Goal: Find specific page/section: Find specific page/section

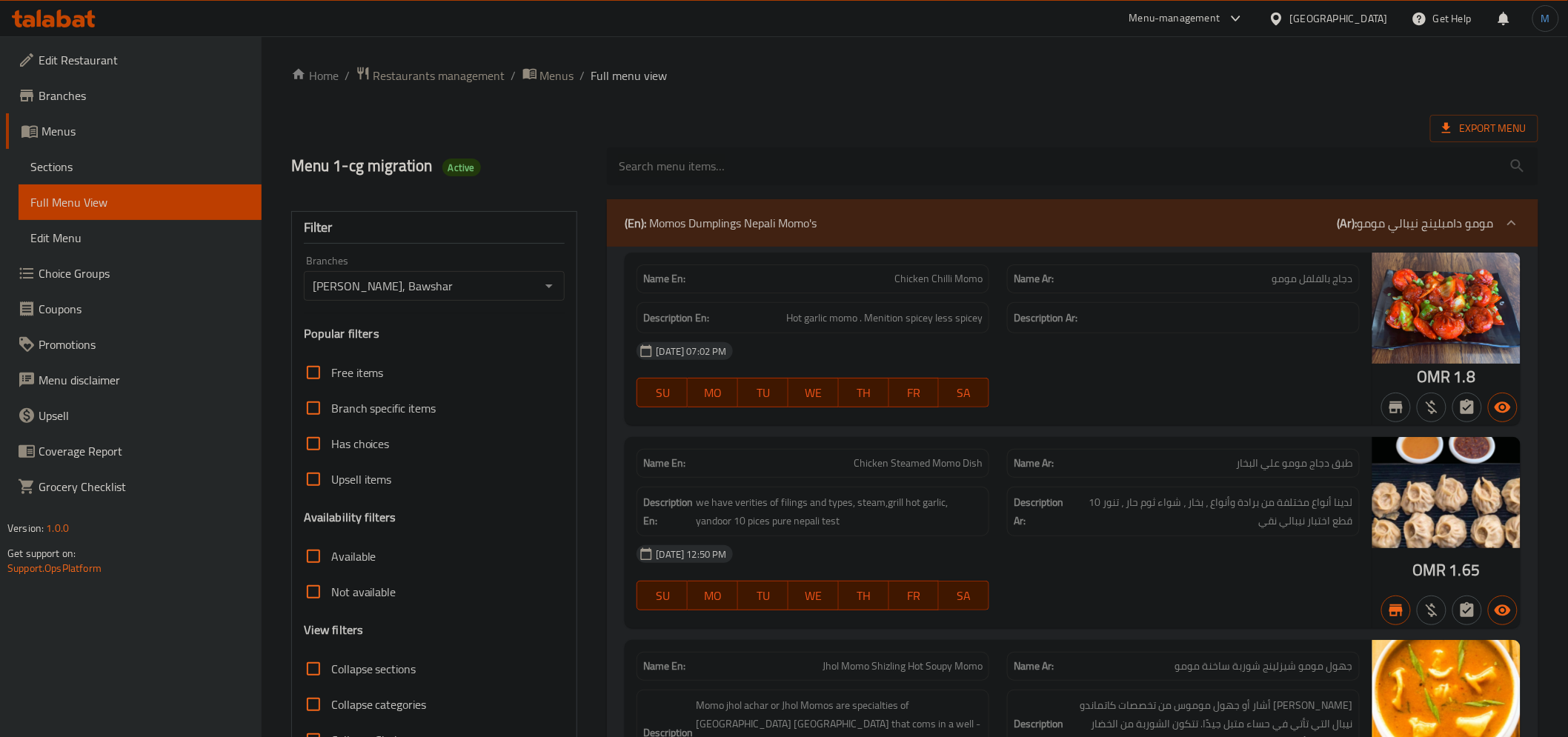
click at [1062, 166] on input "search" at bounding box center [1071, 166] width 930 height 38
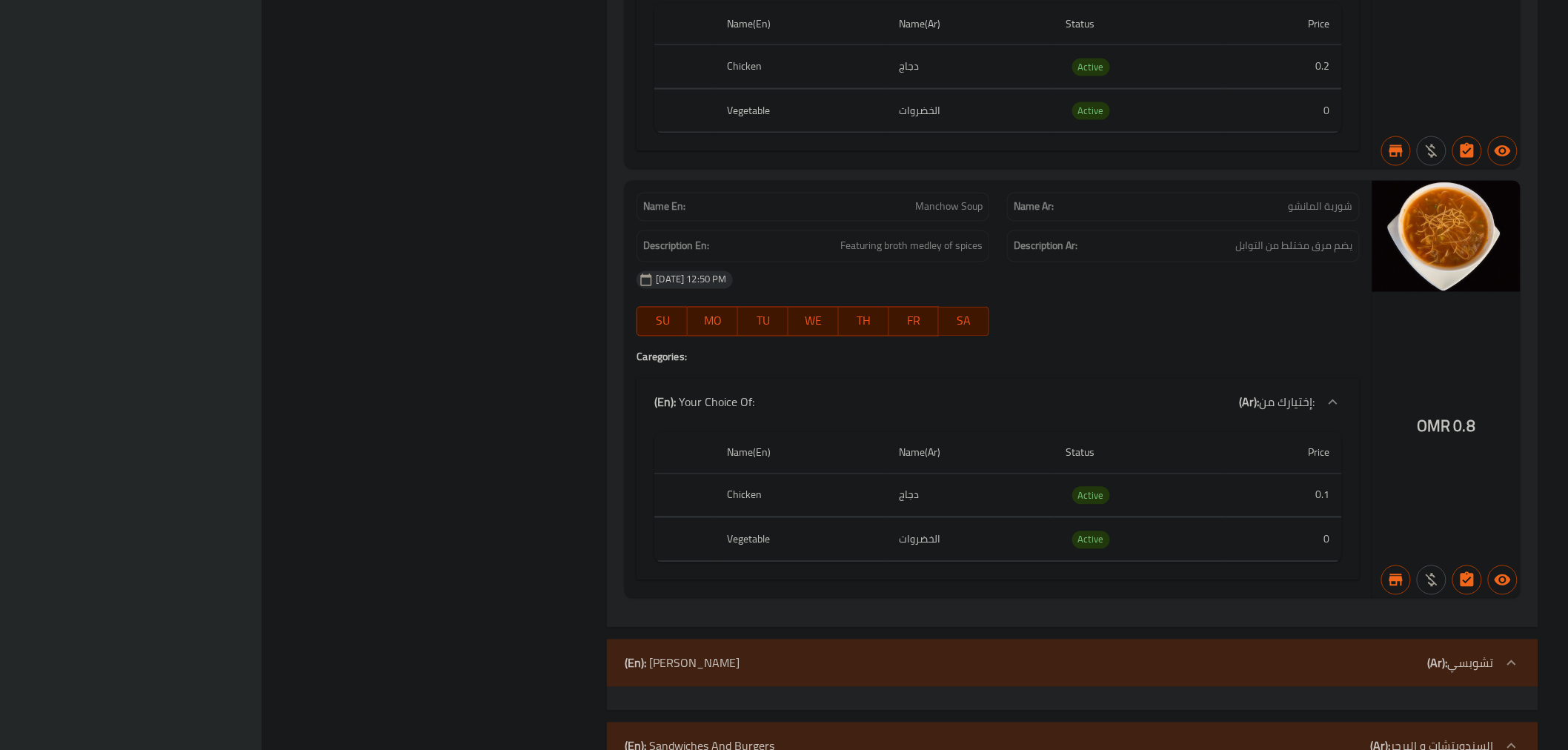
scroll to position [20064, 0]
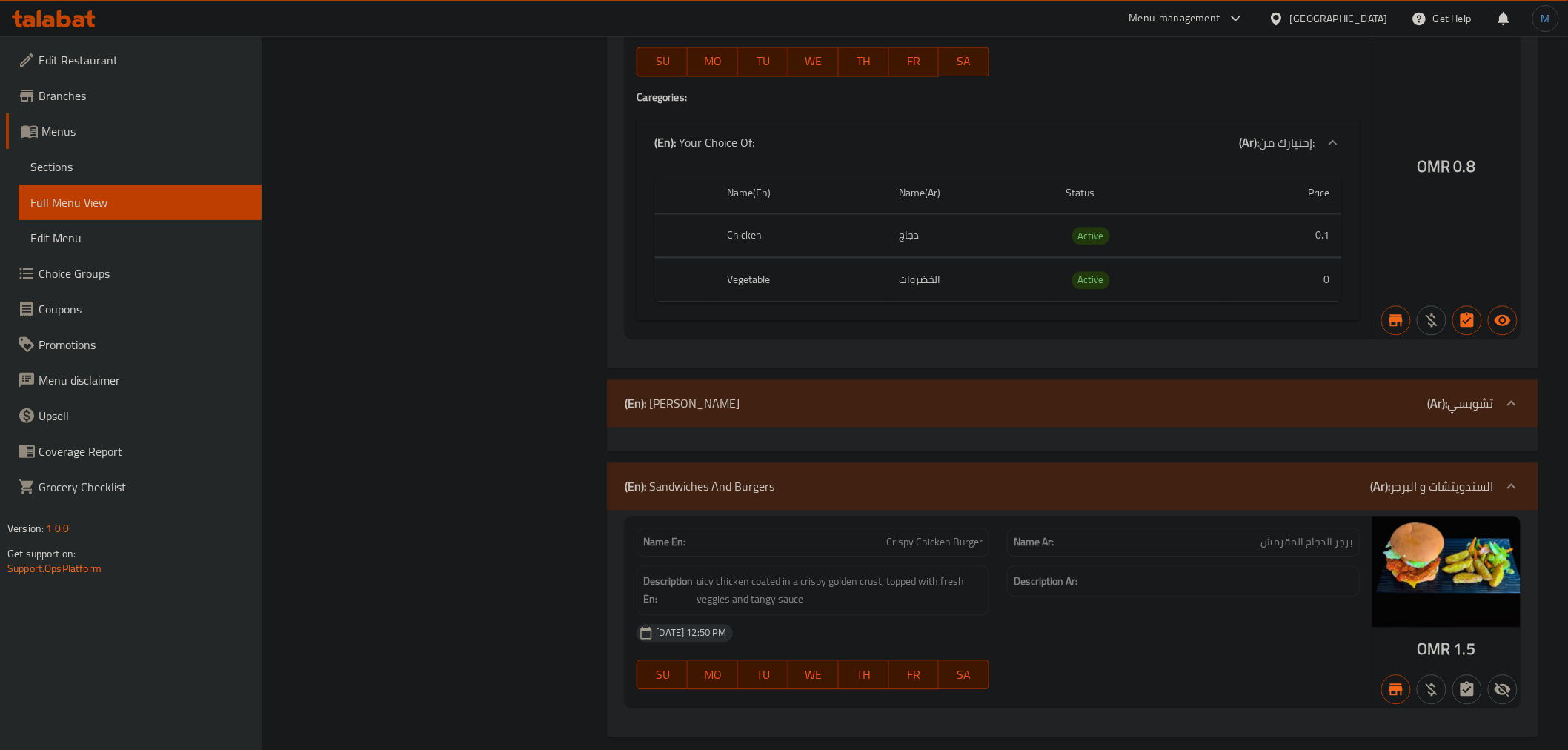
click at [1363, 17] on div "[GEOGRAPHIC_DATA]" at bounding box center [1338, 18] width 97 height 16
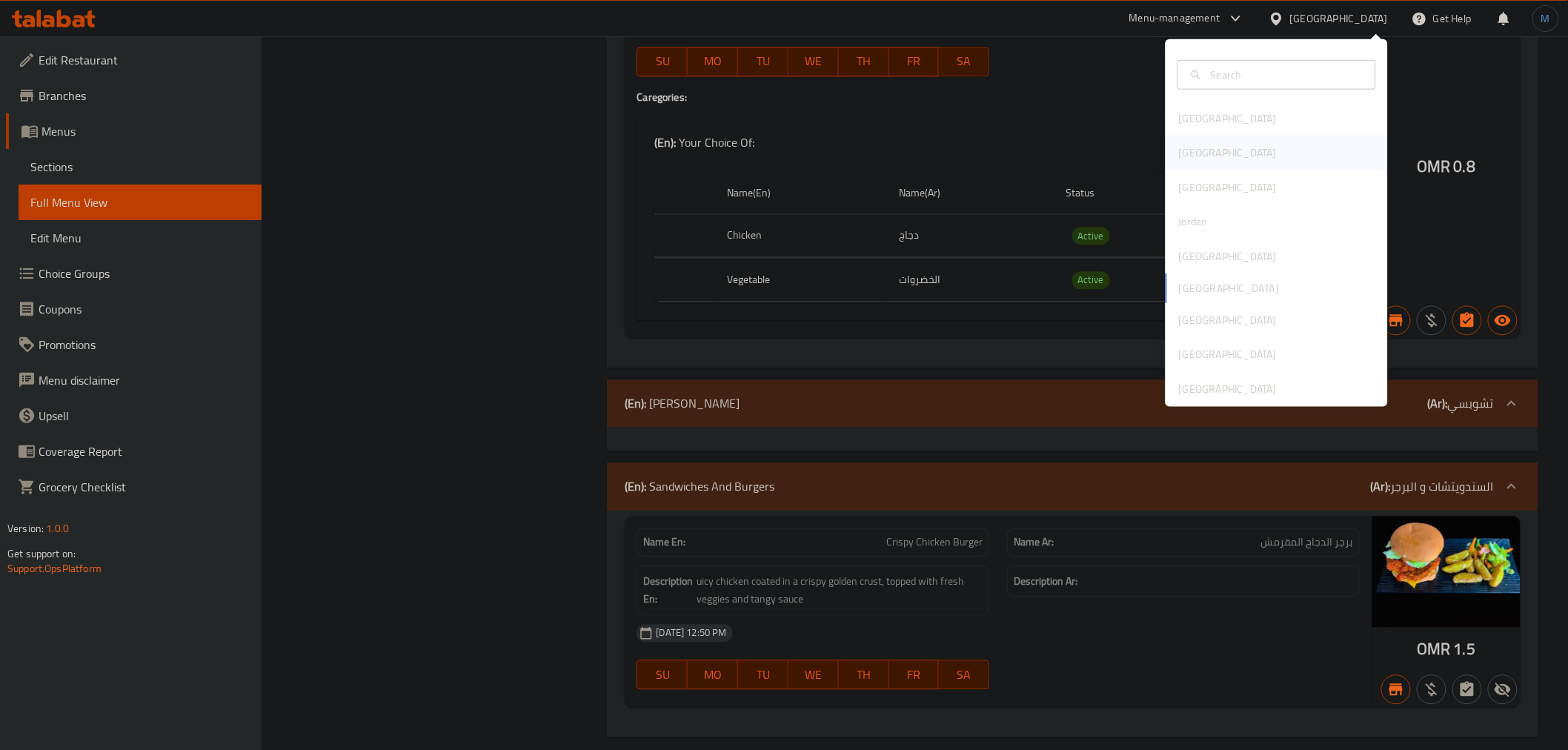
click at [1249, 147] on div "[GEOGRAPHIC_DATA]" at bounding box center [1277, 153] width 222 height 34
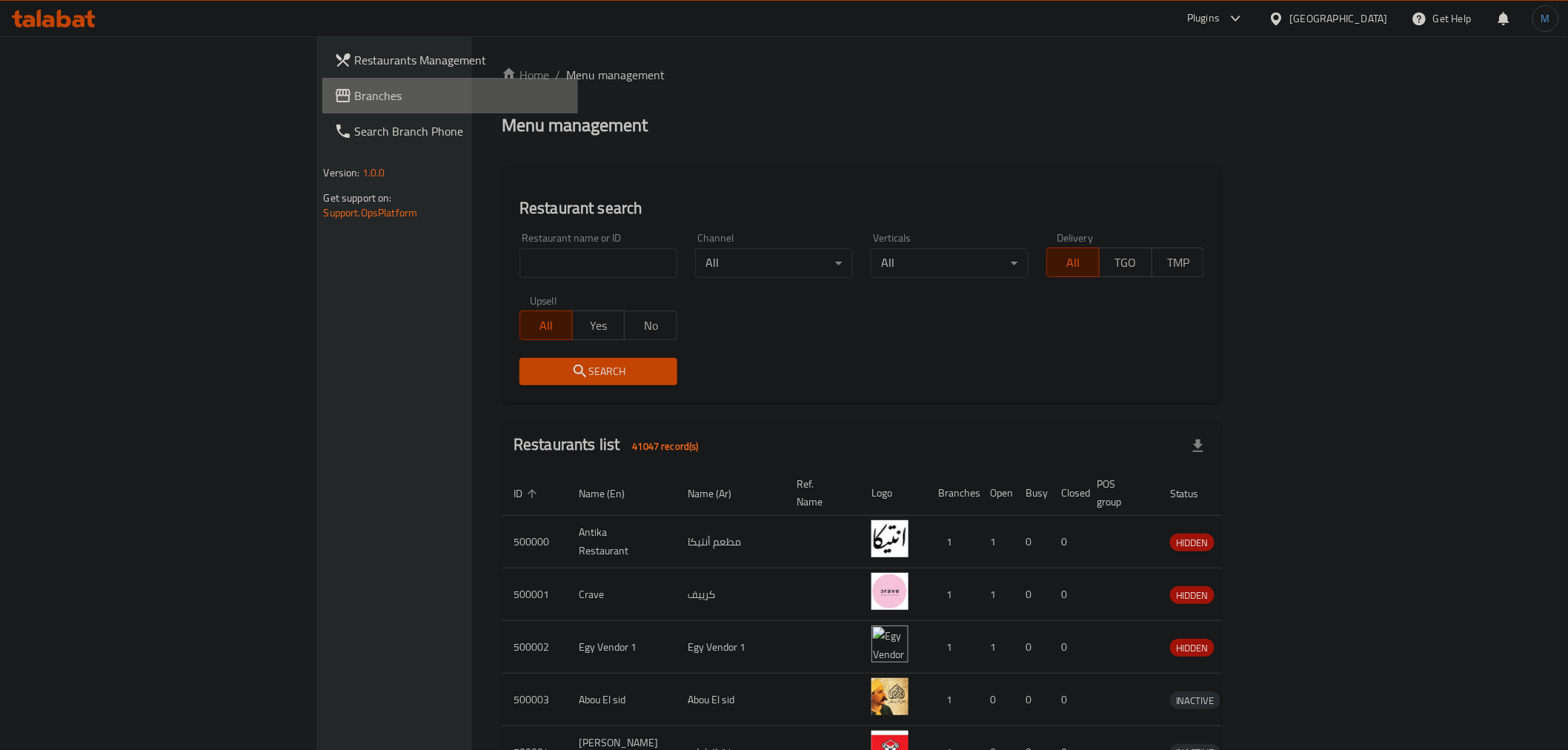
click at [322, 104] on link "Branches" at bounding box center [450, 95] width 256 height 35
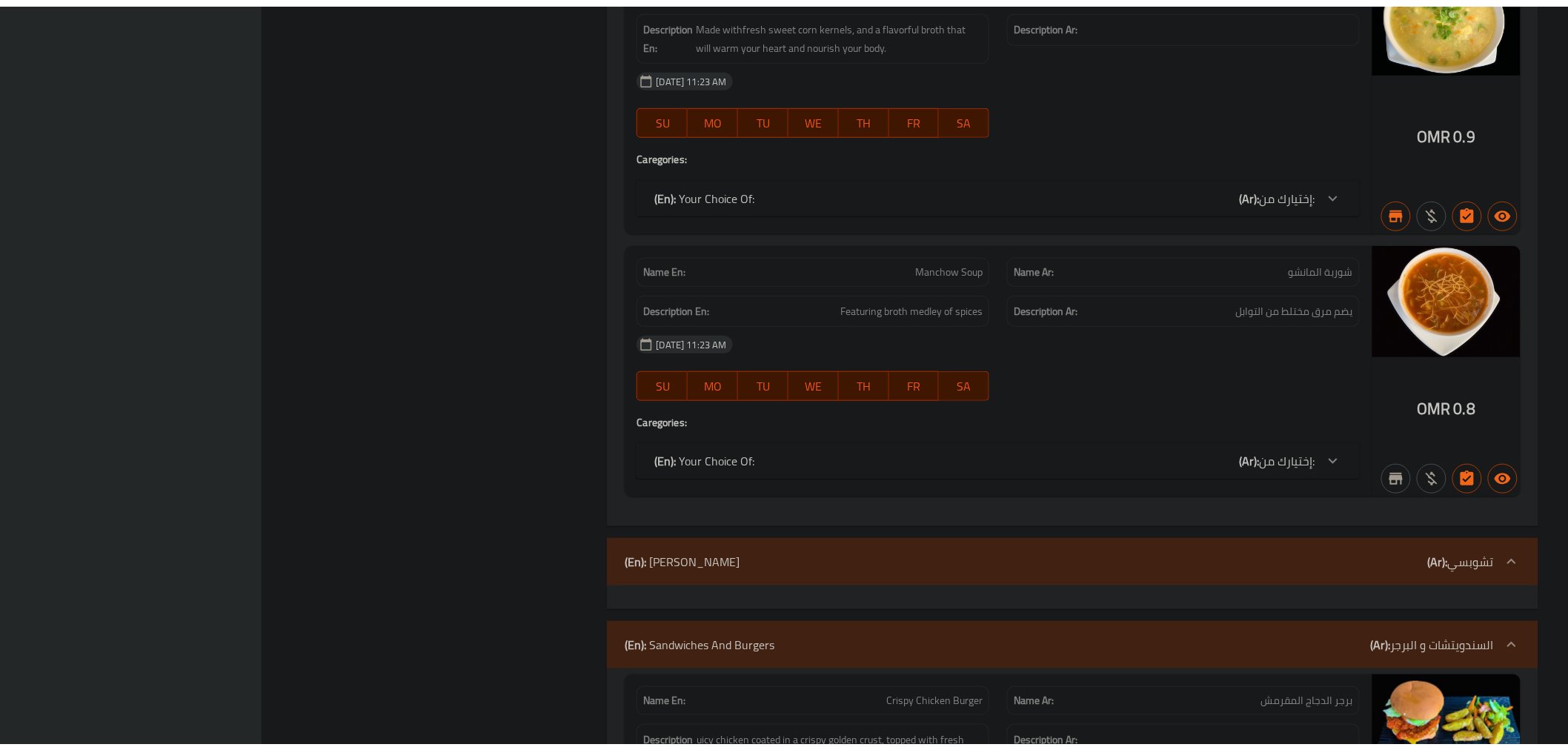
scroll to position [19372, 0]
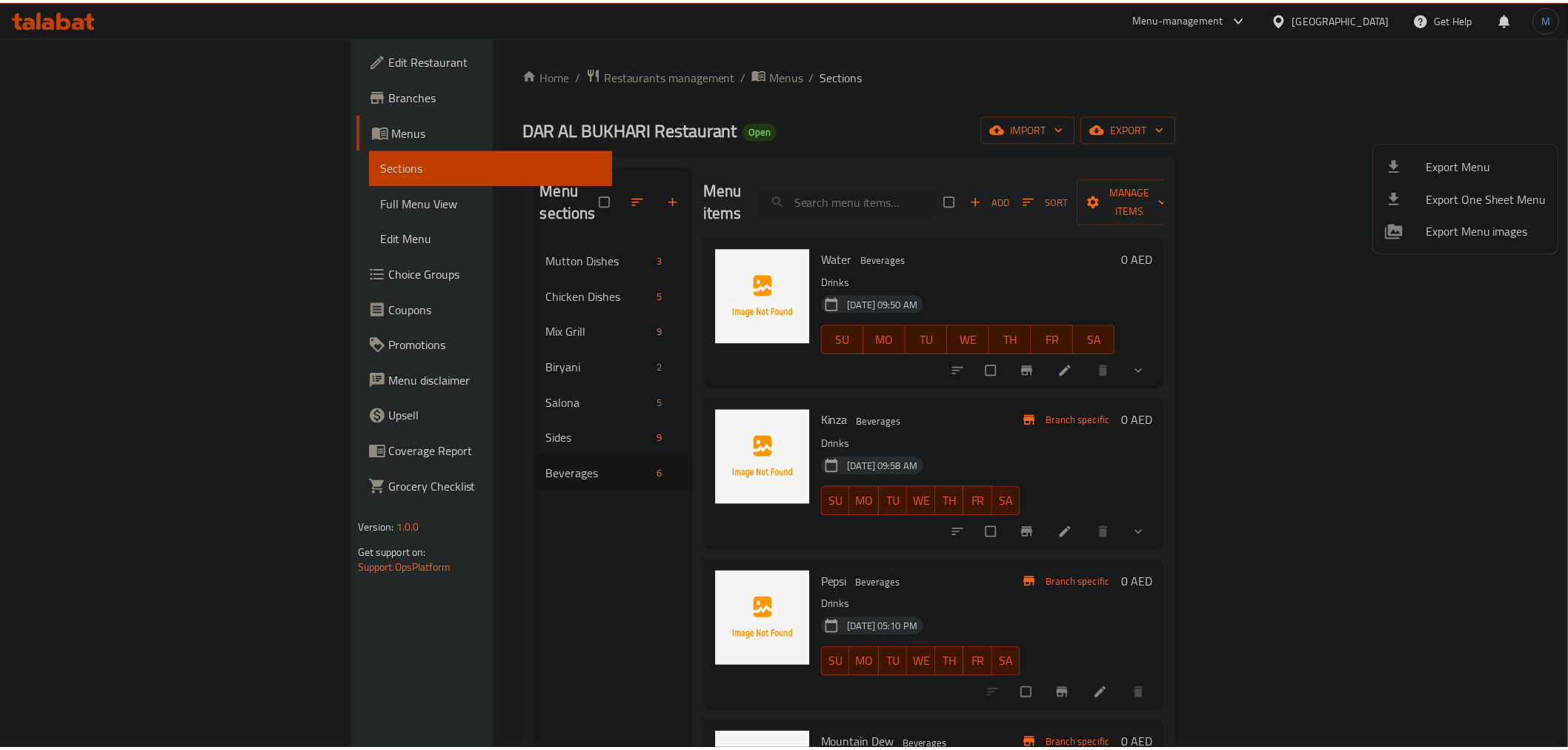
scroll to position [257, 0]
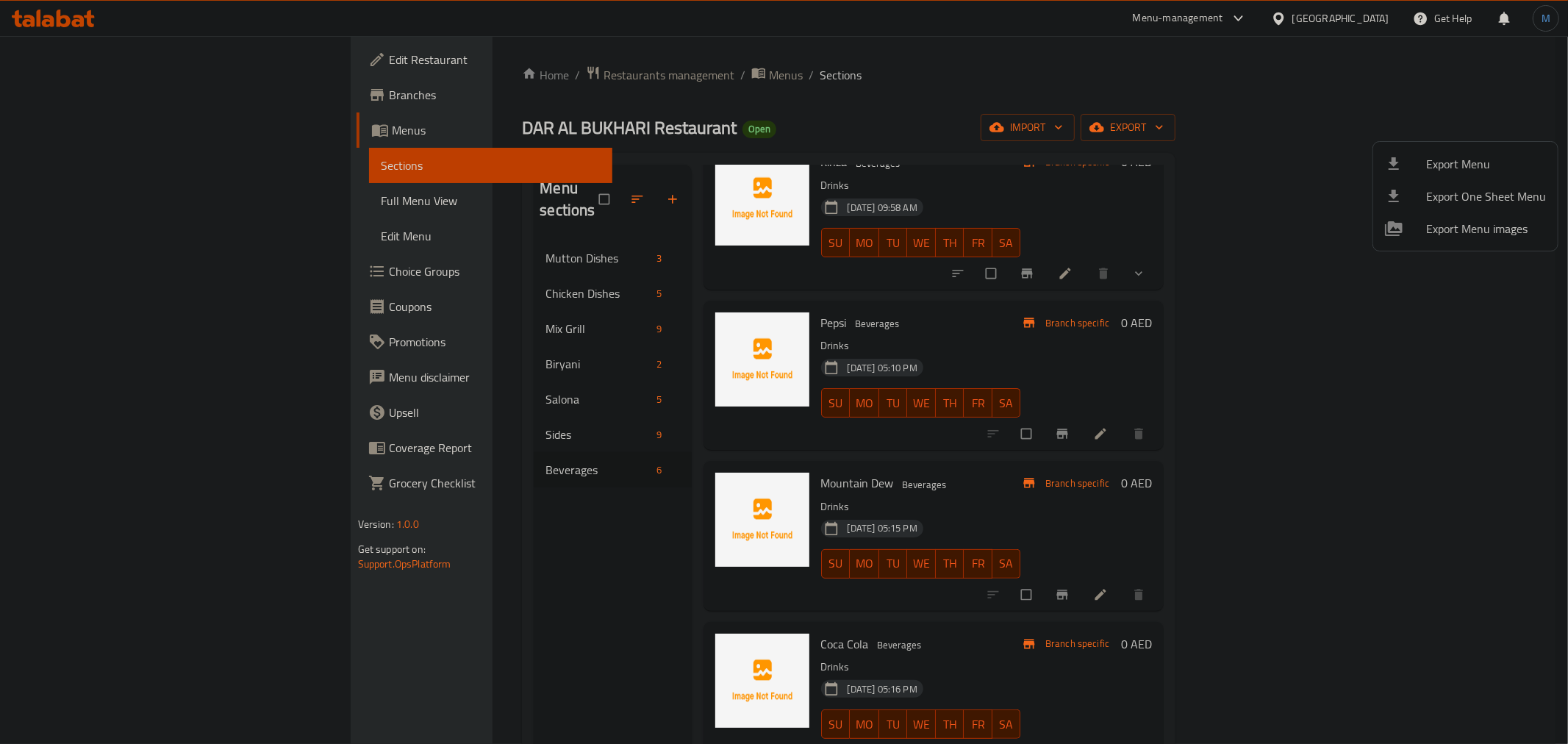
click at [1519, 445] on div at bounding box center [784, 372] width 1568 height 744
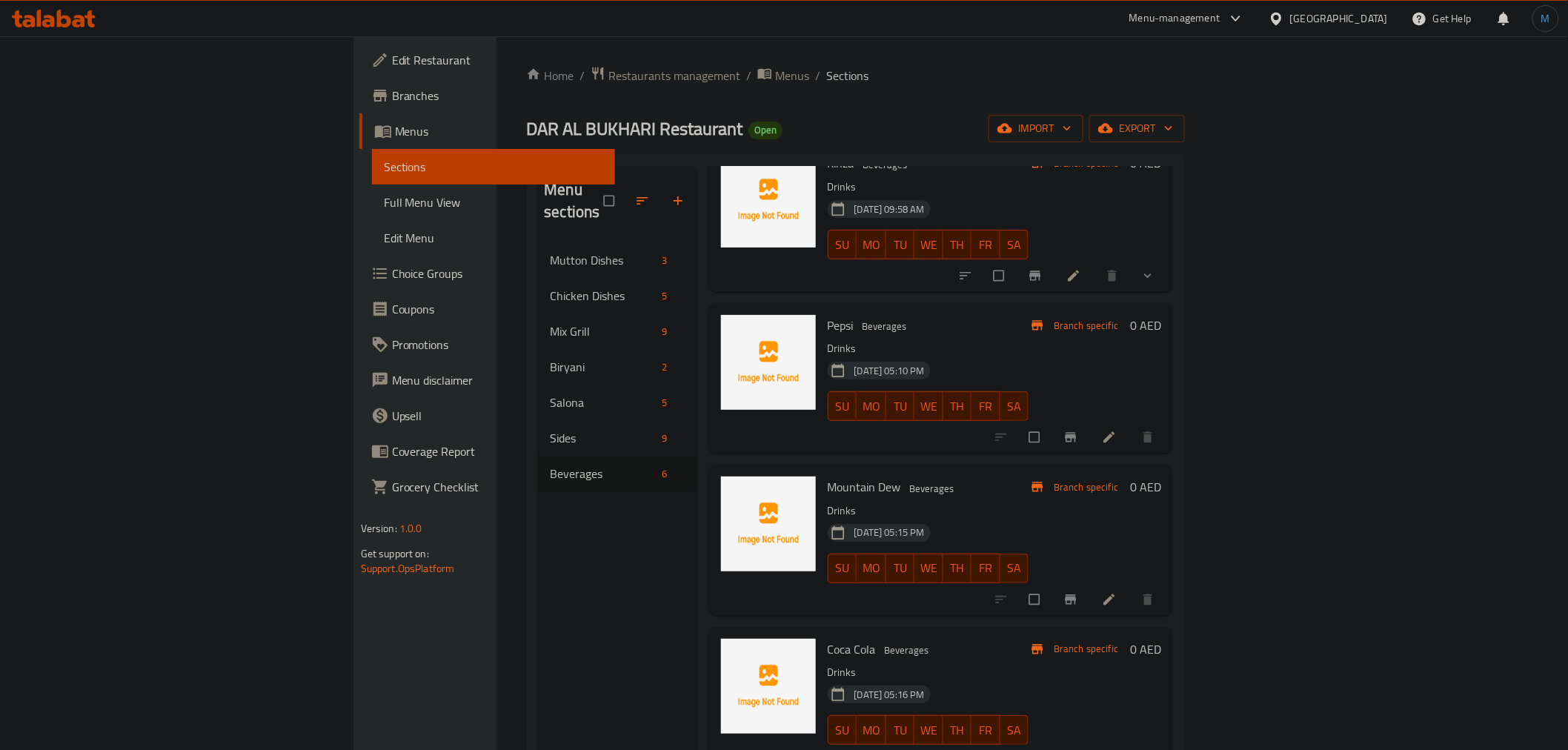
click at [1184, 441] on div "Menu sections Mutton Dishes 3 Chicken Dishes 5 Mix Grill 9 Biryani 2 Salona 5 S…" at bounding box center [855, 541] width 659 height 773
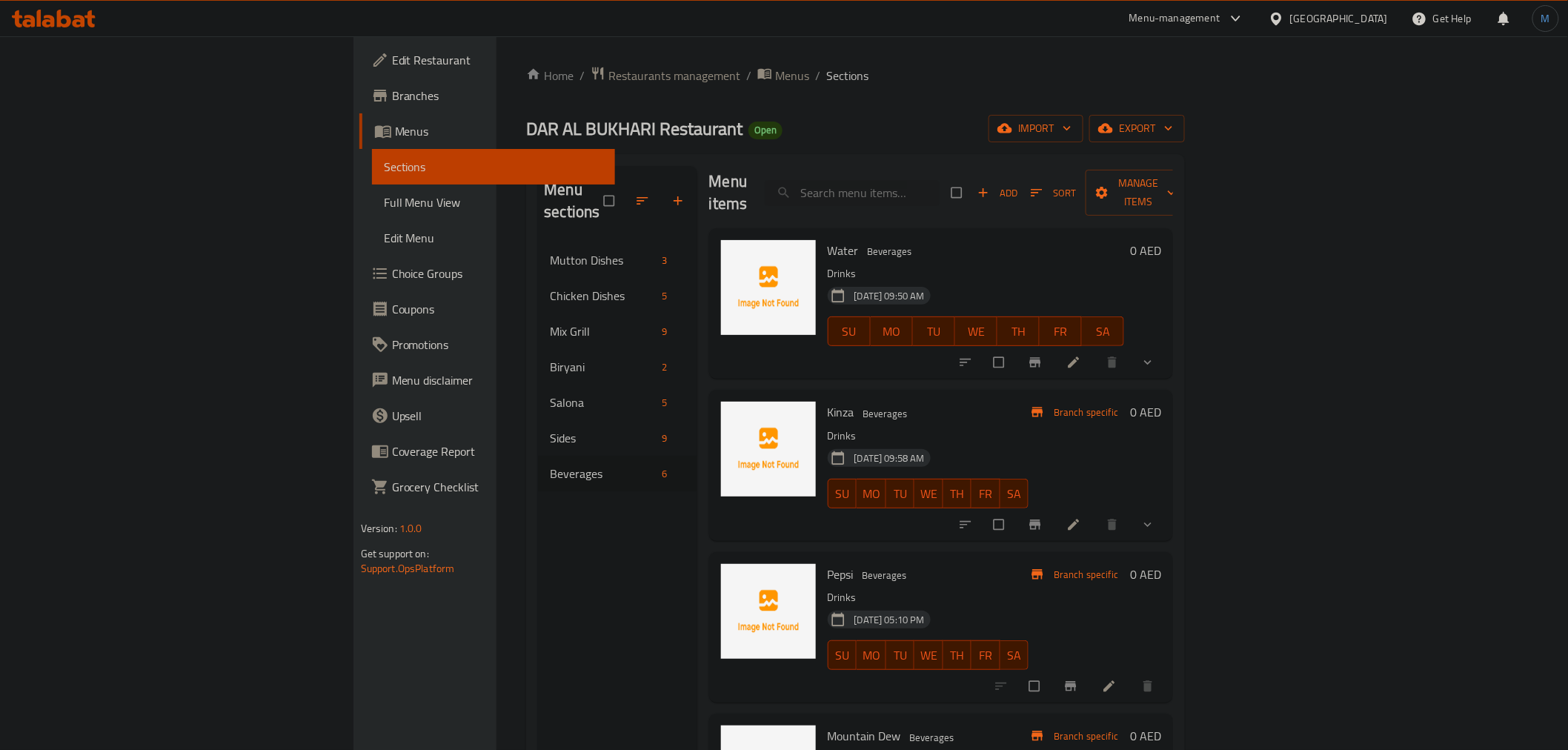
scroll to position [0, 0]
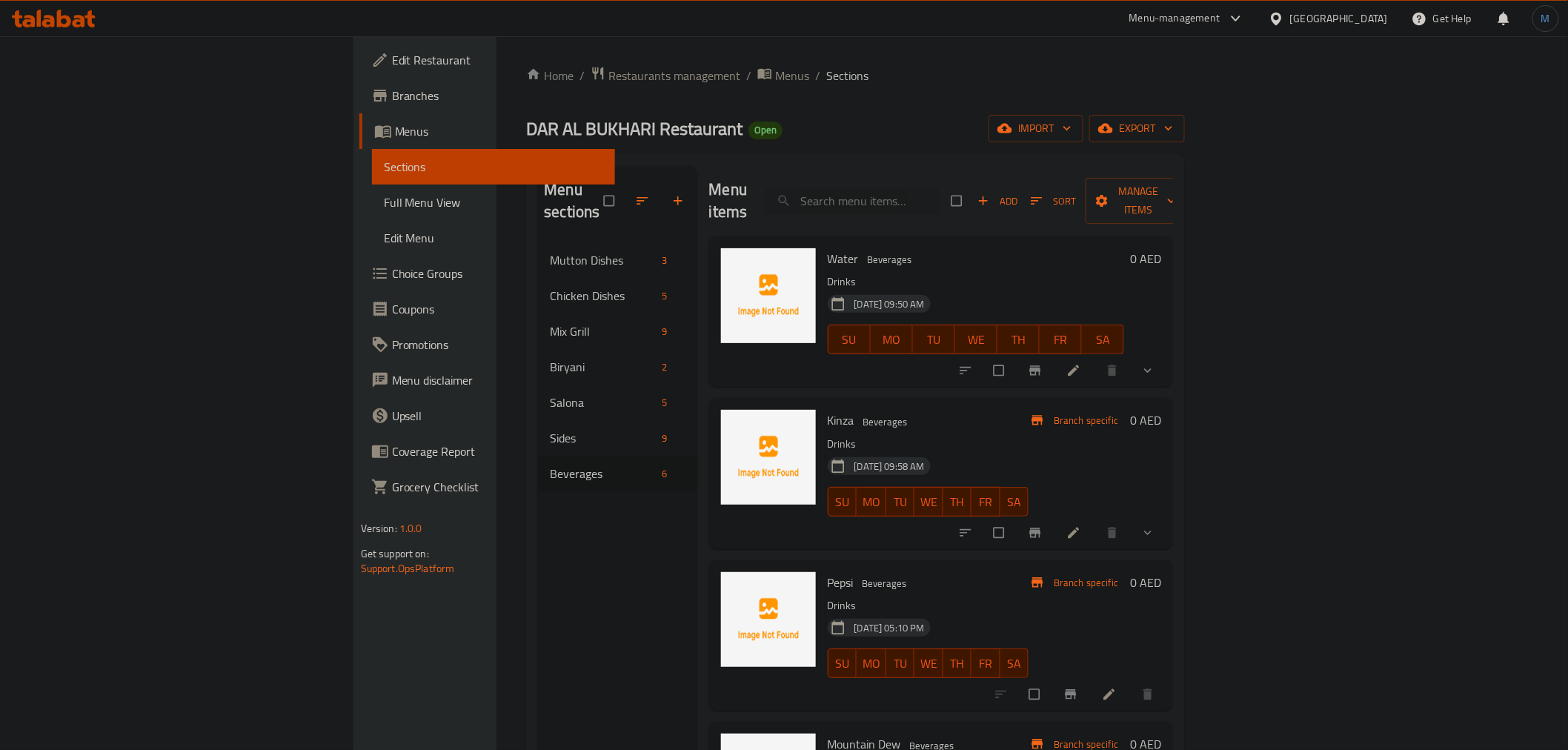
click at [1161, 248] on h6 "0 AED" at bounding box center [1146, 259] width 31 height 21
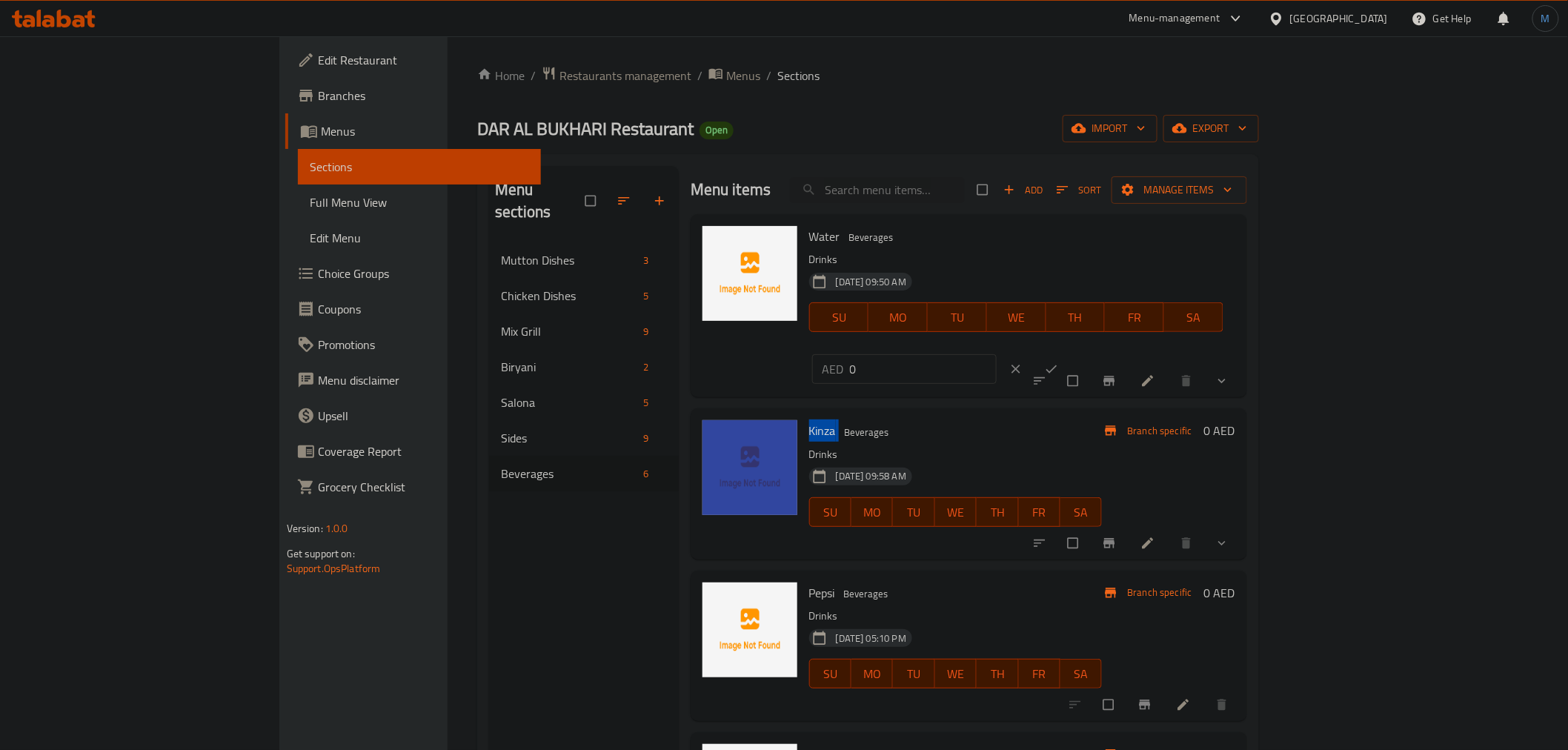
click at [1089, 353] on div "AED 0 ​" at bounding box center [950, 369] width 277 height 33
click at [1023, 361] on icon "clear" at bounding box center [1015, 368] width 15 height 15
